Goal: Information Seeking & Learning: Learn about a topic

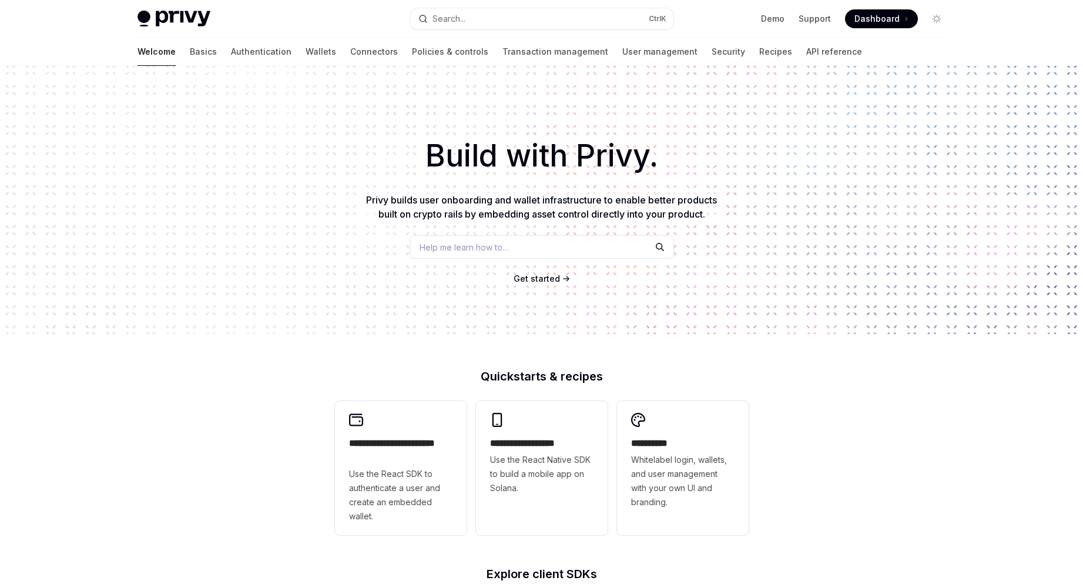
click at [622, 257] on div "Help me learn how to…" at bounding box center [542, 247] width 264 height 24
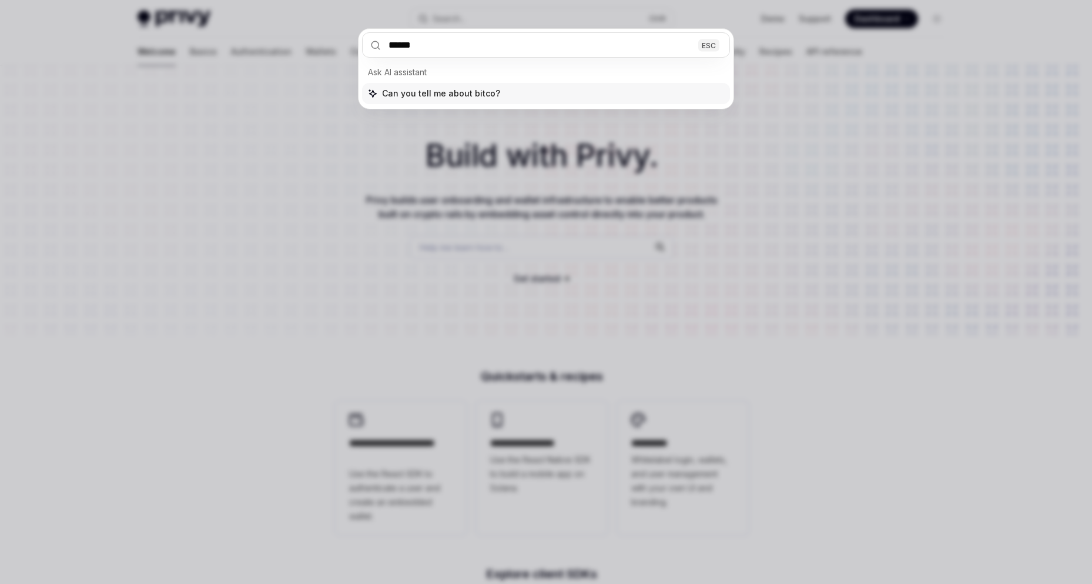
type input "*******"
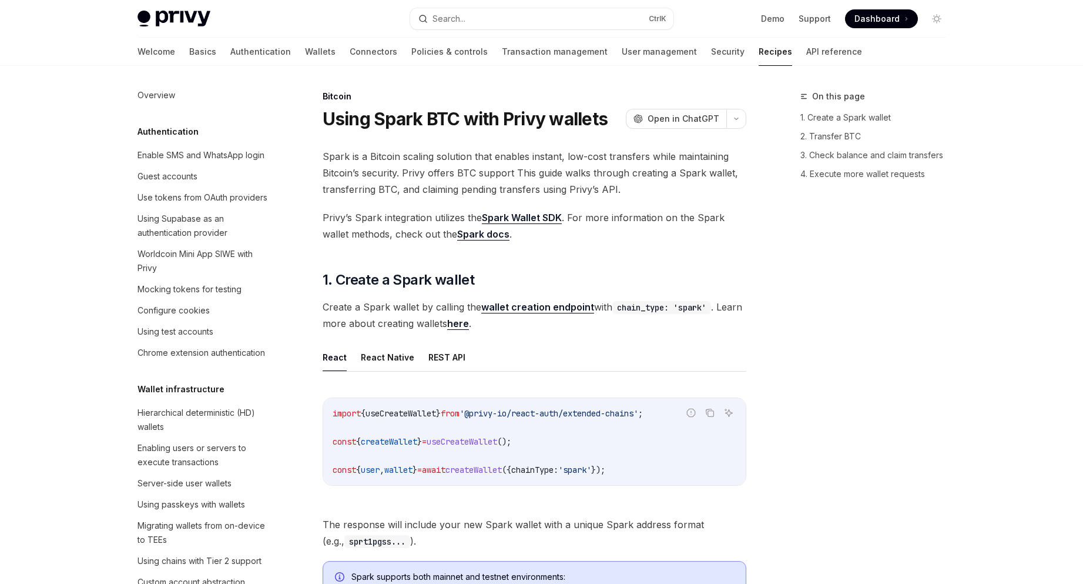
type textarea "*"
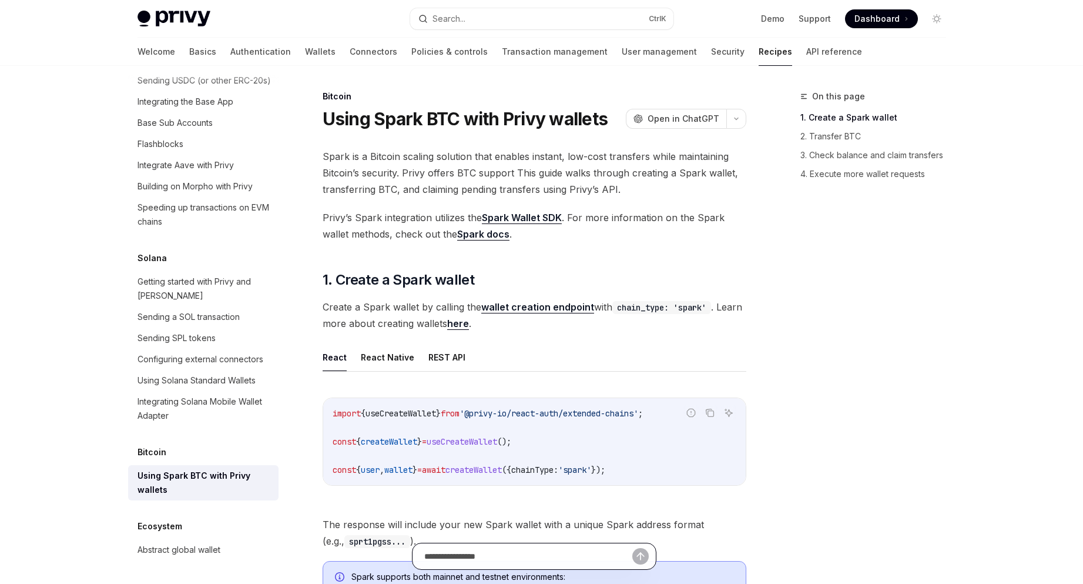
click at [561, 552] on input "text" at bounding box center [528, 556] width 208 height 26
type input "**********"
type textarea "*"
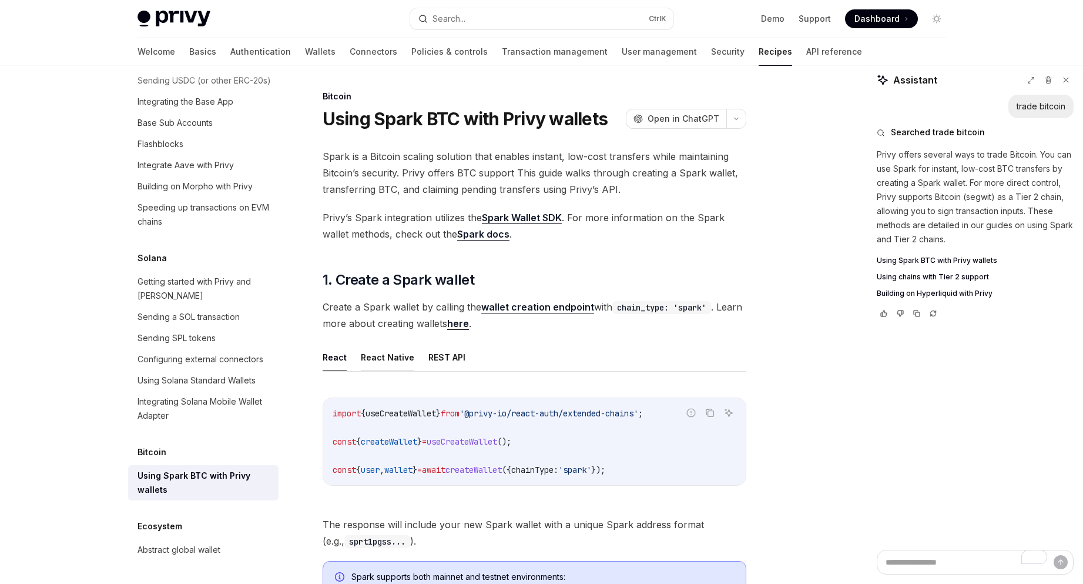
click at [380, 367] on button "React Native" at bounding box center [387, 357] width 53 height 28
click at [331, 365] on button "React" at bounding box center [335, 357] width 24 height 28
click at [371, 361] on button "React Native" at bounding box center [387, 357] width 53 height 28
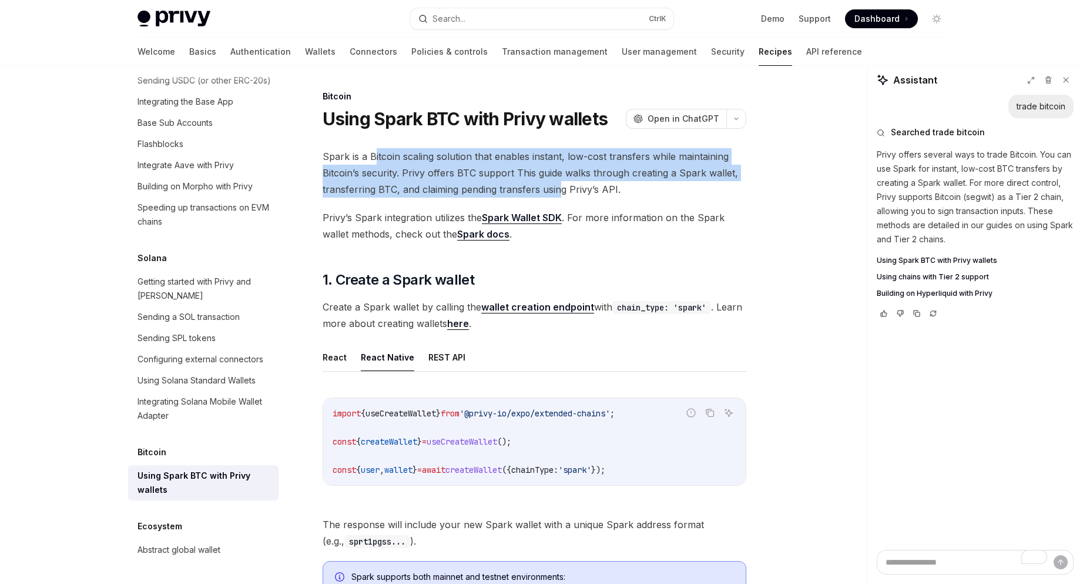
drag, startPoint x: 372, startPoint y: 157, endPoint x: 608, endPoint y: 196, distance: 238.9
click at [566, 195] on span "Spark is a Bitcoin scaling solution that enables instant, low-cost transfers wh…" at bounding box center [535, 172] width 424 height 49
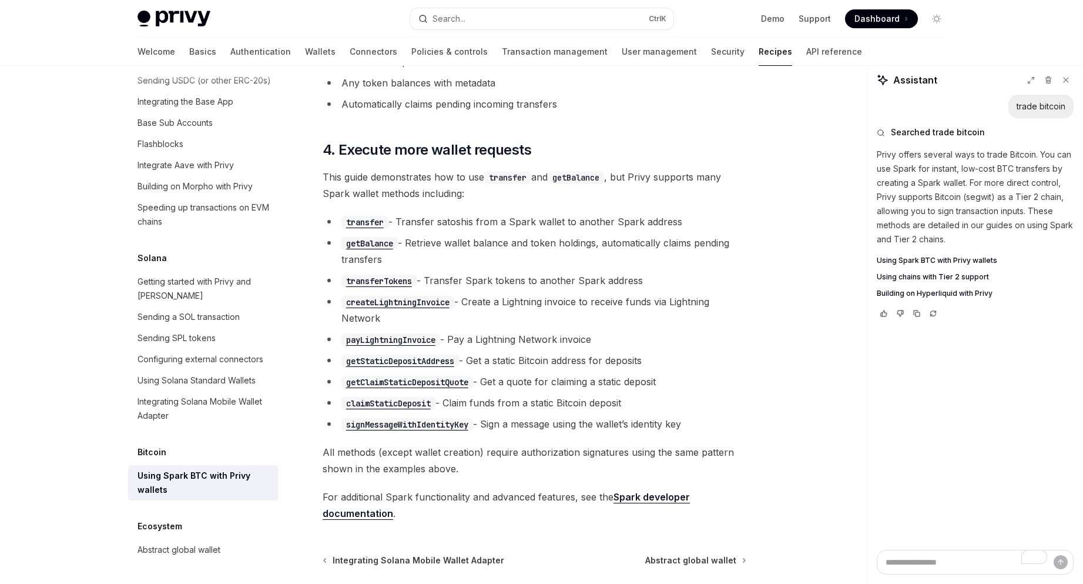
scroll to position [2336, 0]
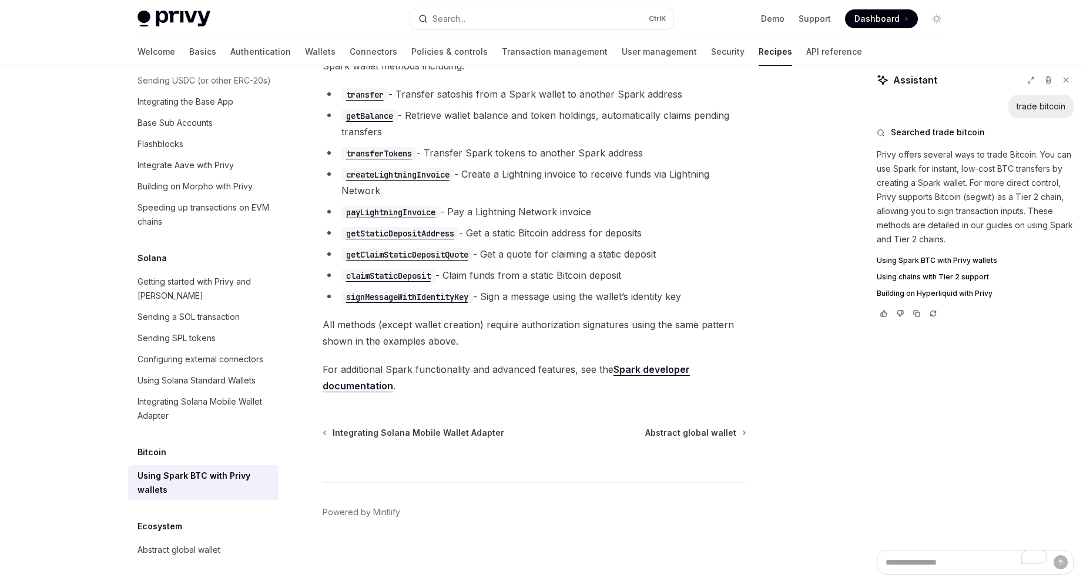
click at [668, 375] on link "Spark developer documentation" at bounding box center [506, 377] width 367 height 29
click at [980, 277] on span "Using chains with Tier 2 support" at bounding box center [933, 276] width 112 height 9
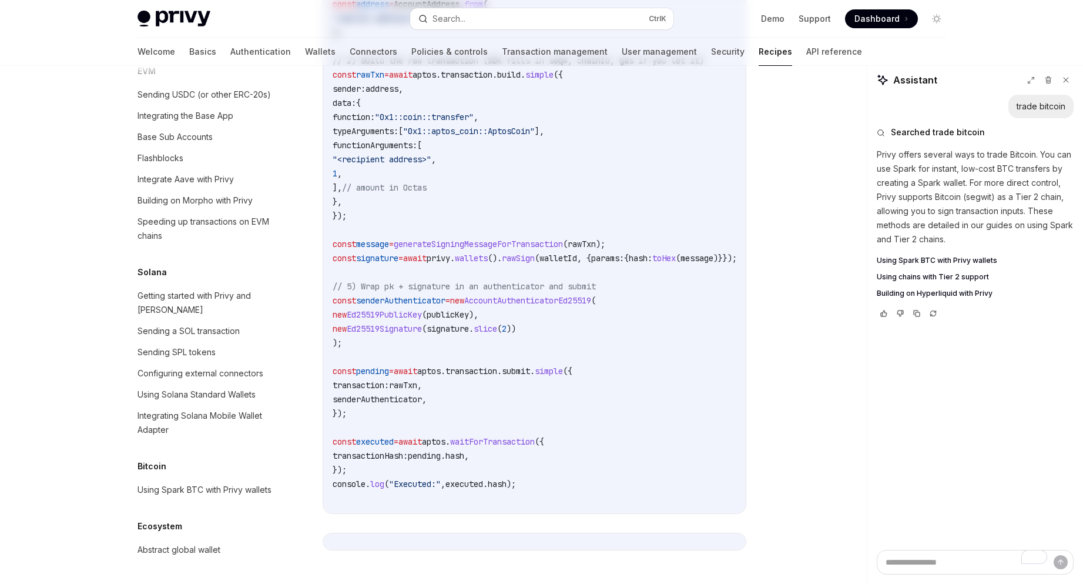
type textarea "*"
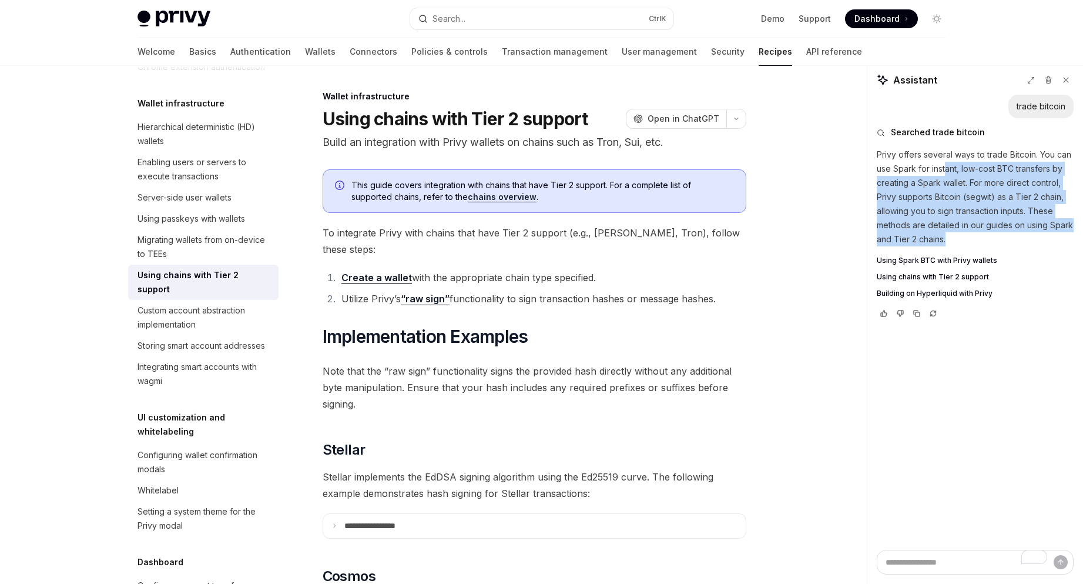
drag, startPoint x: 945, startPoint y: 169, endPoint x: 964, endPoint y: 236, distance: 69.7
click at [964, 236] on p "Privy offers several ways to trade Bitcoin. You can use Spark for instant, low-…" at bounding box center [975, 196] width 197 height 99
